Goal: Navigation & Orientation: Find specific page/section

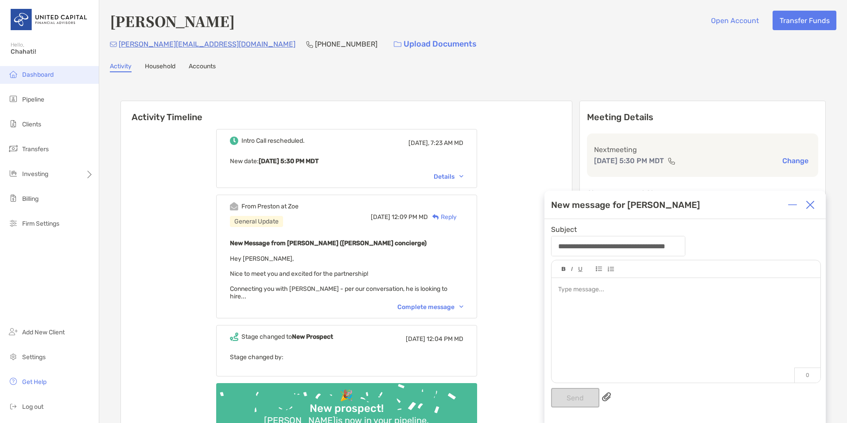
click at [35, 74] on span "Dashboard" at bounding box center [37, 75] width 31 height 8
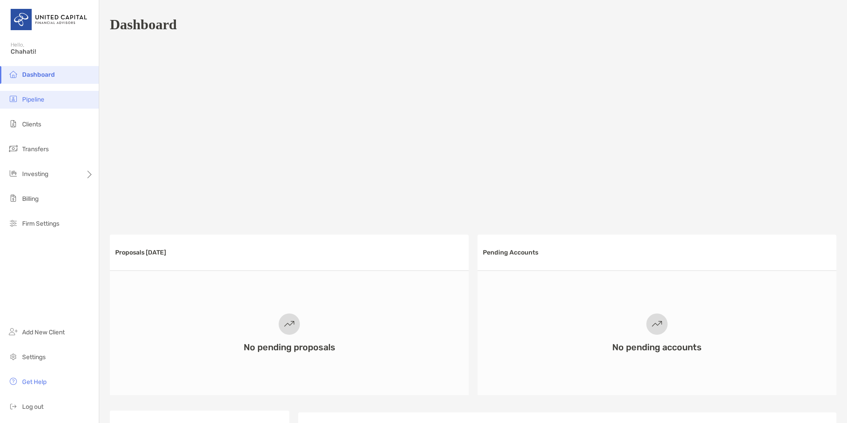
click at [35, 105] on li "Pipeline" at bounding box center [49, 100] width 99 height 18
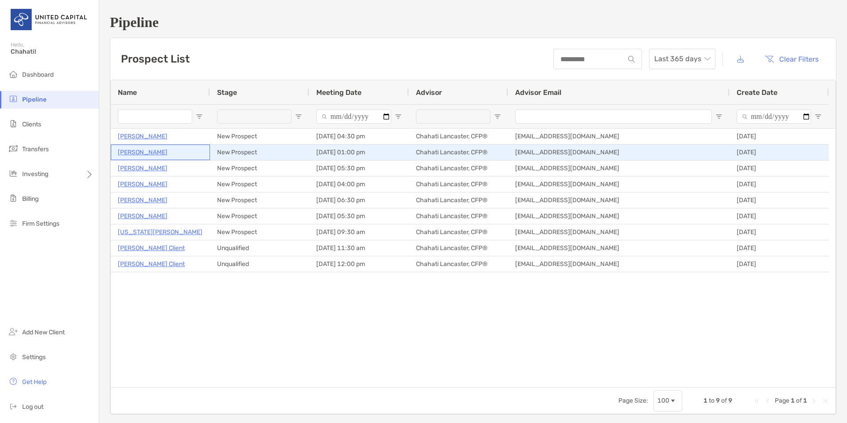
click at [136, 152] on p "[PERSON_NAME]" at bounding box center [143, 152] width 50 height 11
